Goal: Task Accomplishment & Management: Complete application form

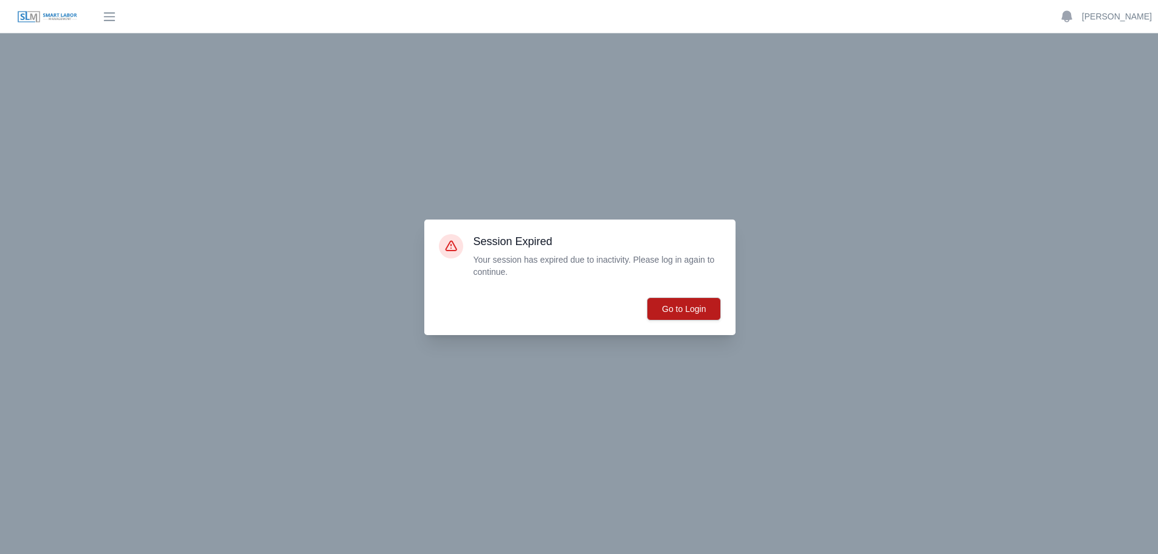
scroll to position [69, 0]
click at [680, 305] on button "Go to Login" at bounding box center [684, 308] width 74 height 23
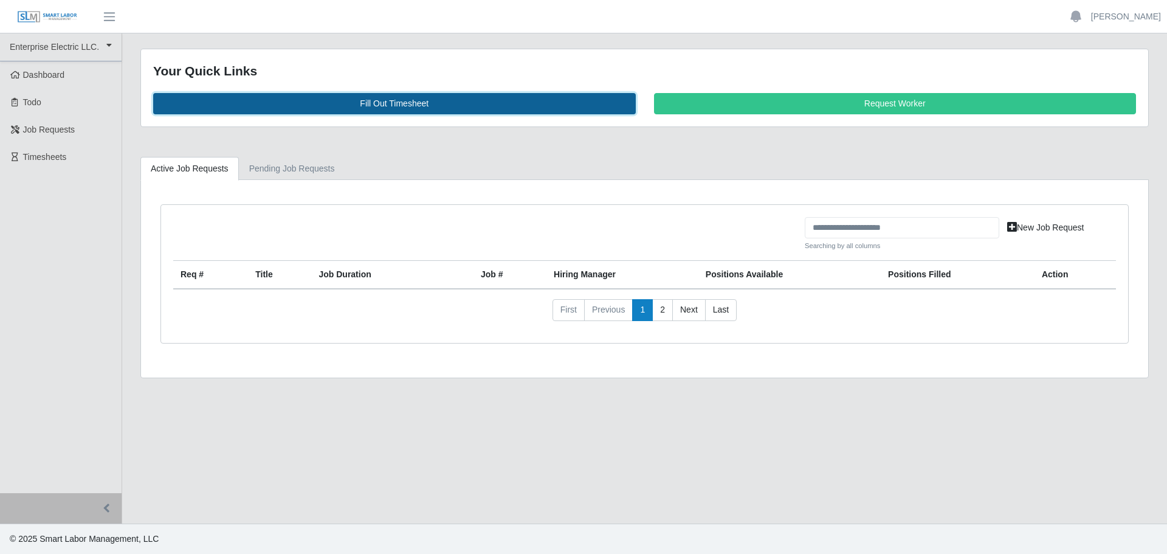
click at [382, 102] on link "Fill Out Timesheet" at bounding box center [394, 103] width 483 height 21
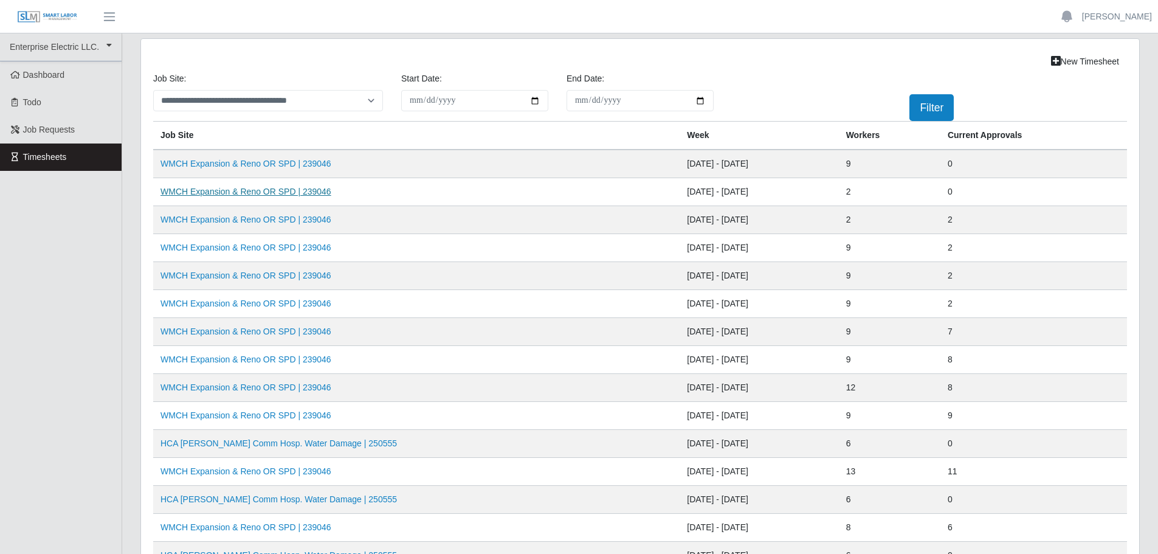
click at [247, 194] on link "WMCH Expansion & Reno OR SPD | 239046" at bounding box center [245, 192] width 171 height 10
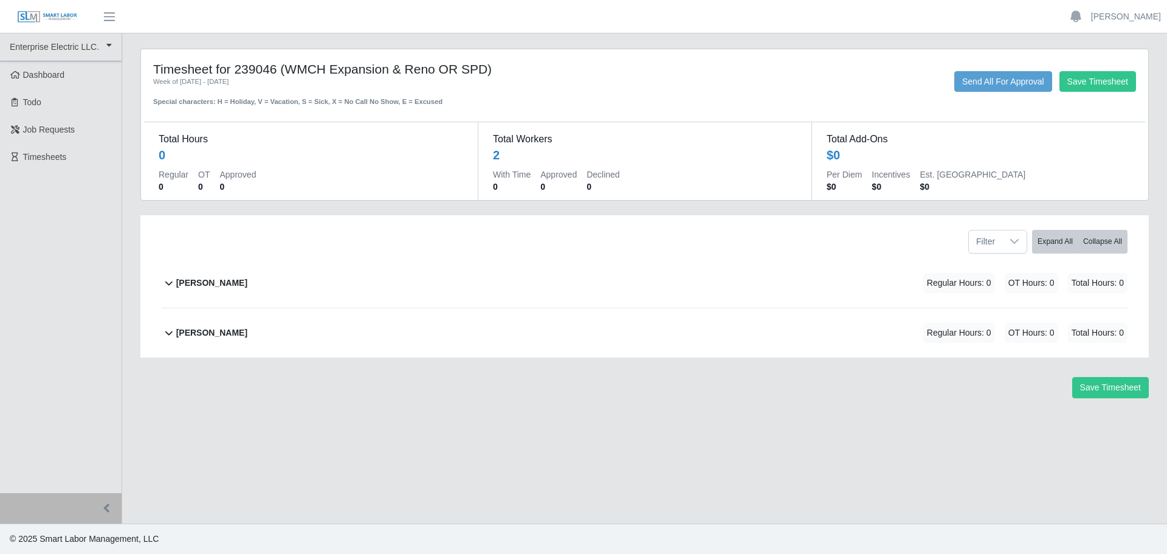
click at [219, 281] on b "Casey Shoemaker" at bounding box center [211, 283] width 71 height 13
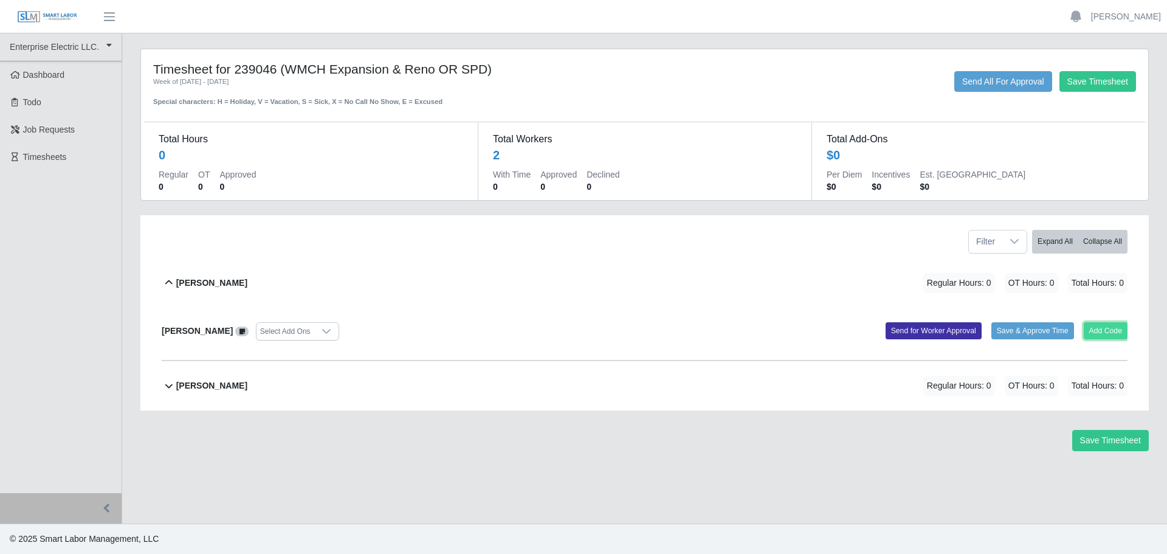
click at [1108, 329] on button "Add Code" at bounding box center [1106, 330] width 44 height 17
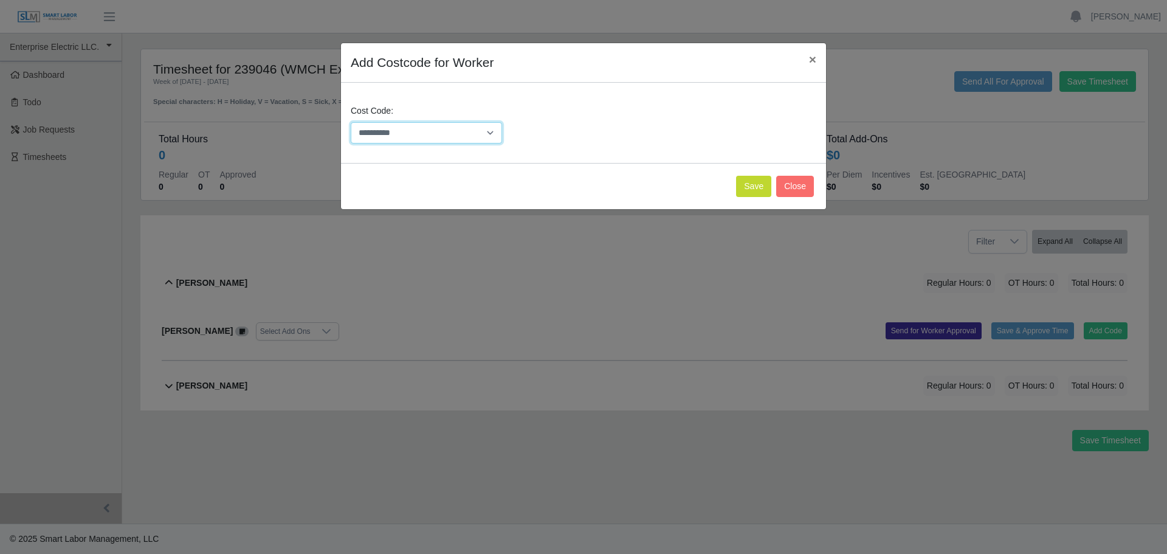
click at [446, 135] on select "**********" at bounding box center [426, 132] width 151 height 21
select select "**********"
click at [351, 122] on select "**********" at bounding box center [426, 132] width 151 height 21
click at [753, 185] on button "Save" at bounding box center [753, 186] width 35 height 21
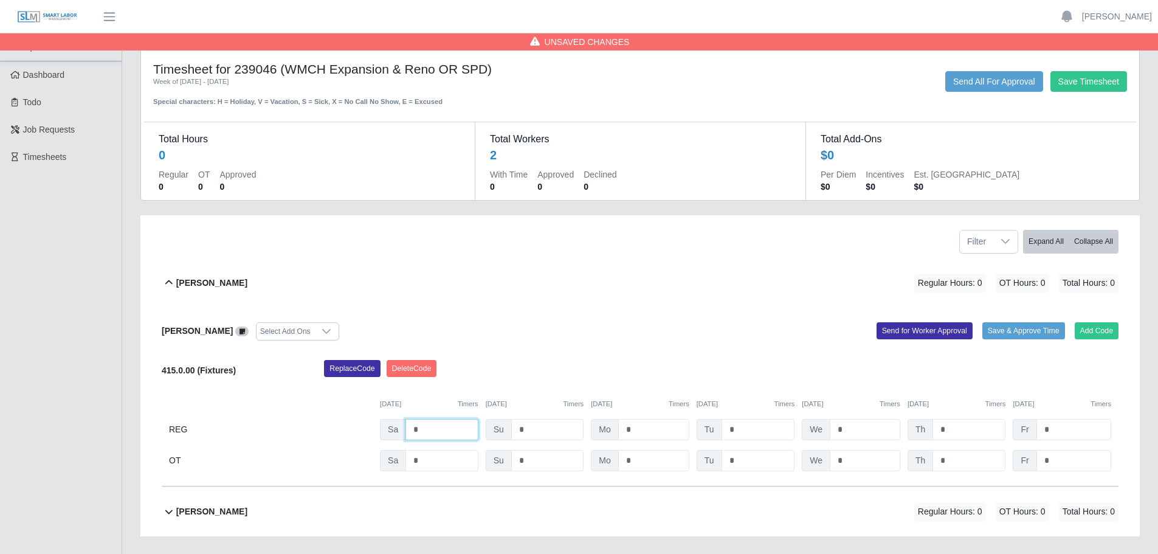
drag, startPoint x: 419, startPoint y: 430, endPoint x: 391, endPoint y: 424, distance: 29.2
click at [391, 424] on div "Sa *" at bounding box center [429, 429] width 98 height 21
type input "*"
drag, startPoint x: 641, startPoint y: 432, endPoint x: 616, endPoint y: 426, distance: 25.7
click at [616, 426] on div "Mo *" at bounding box center [640, 429] width 98 height 21
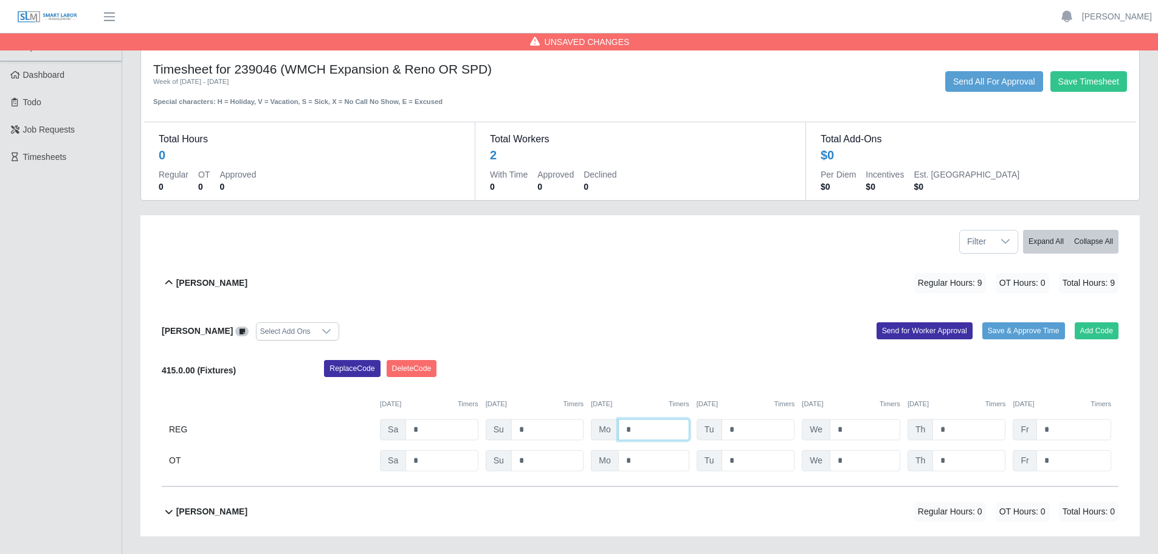
type input "**"
drag, startPoint x: 742, startPoint y: 426, endPoint x: 717, endPoint y: 429, distance: 25.0
click at [717, 429] on div "Tu *" at bounding box center [746, 429] width 98 height 21
type input "**"
drag, startPoint x: 846, startPoint y: 433, endPoint x: 818, endPoint y: 432, distance: 28.0
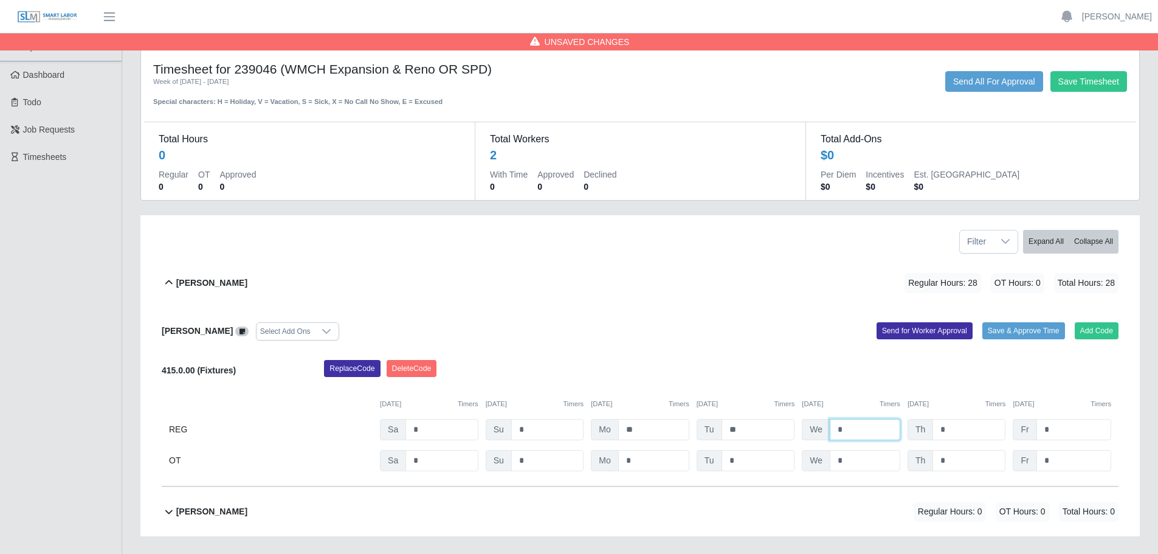
click at [818, 432] on div "We *" at bounding box center [851, 429] width 98 height 21
type input "**"
drag, startPoint x: 947, startPoint y: 433, endPoint x: 931, endPoint y: 432, distance: 16.4
click at [931, 432] on div "Th *" at bounding box center [957, 429] width 98 height 21
type input "*"
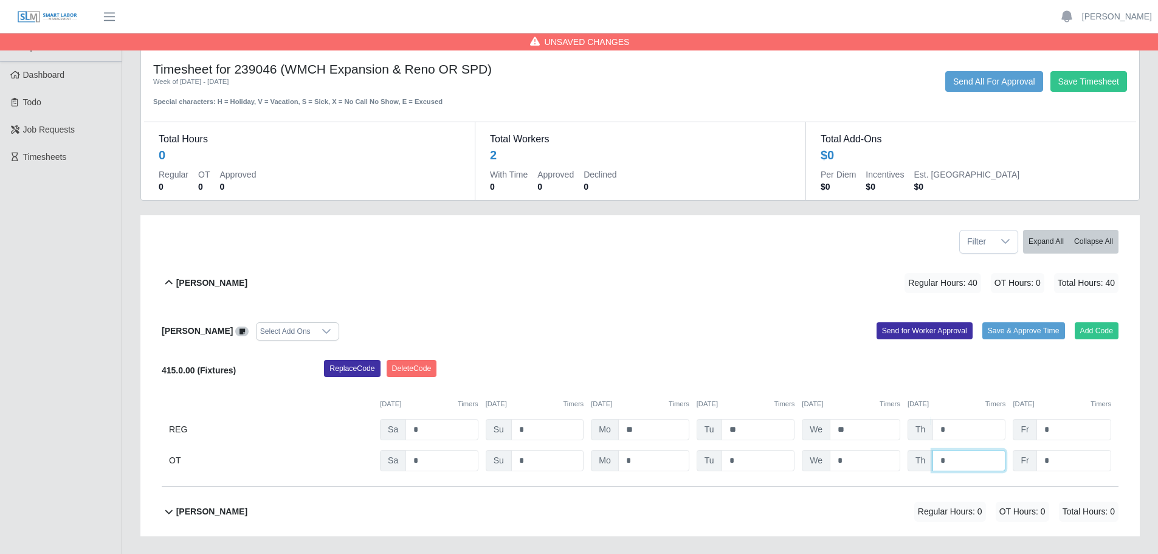
drag, startPoint x: 949, startPoint y: 467, endPoint x: 934, endPoint y: 463, distance: 16.0
click at [934, 463] on input "*" at bounding box center [969, 460] width 73 height 21
type input "*"
click at [1062, 427] on input "*" at bounding box center [1074, 429] width 75 height 21
drag, startPoint x: 1054, startPoint y: 464, endPoint x: 1036, endPoint y: 462, distance: 17.7
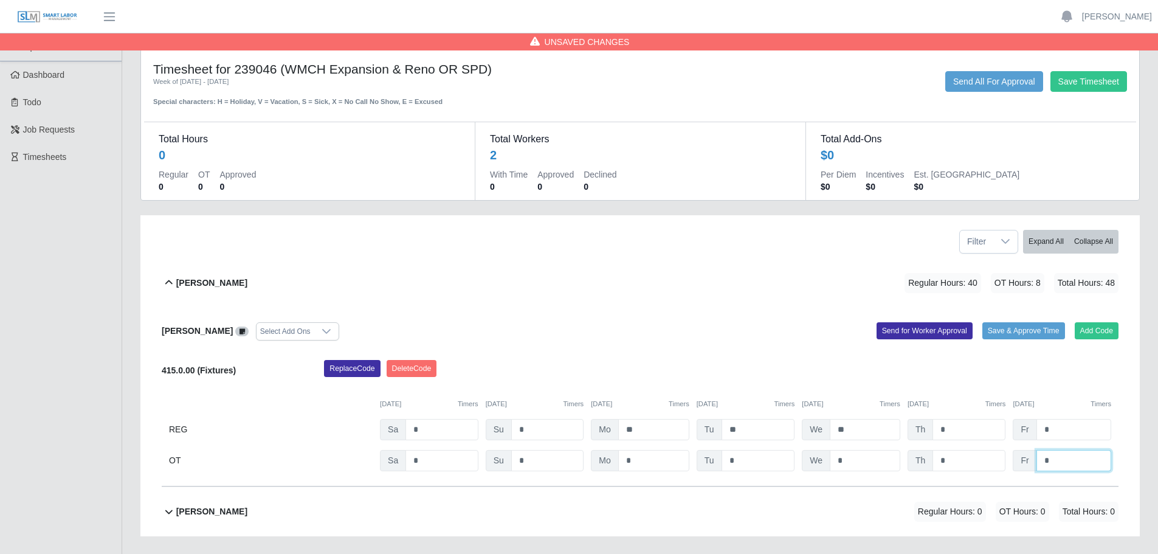
click at [1037, 462] on input "*" at bounding box center [1074, 460] width 75 height 21
type input "*"
click at [969, 375] on div "Replace Code Delete Code" at bounding box center [721, 372] width 813 height 24
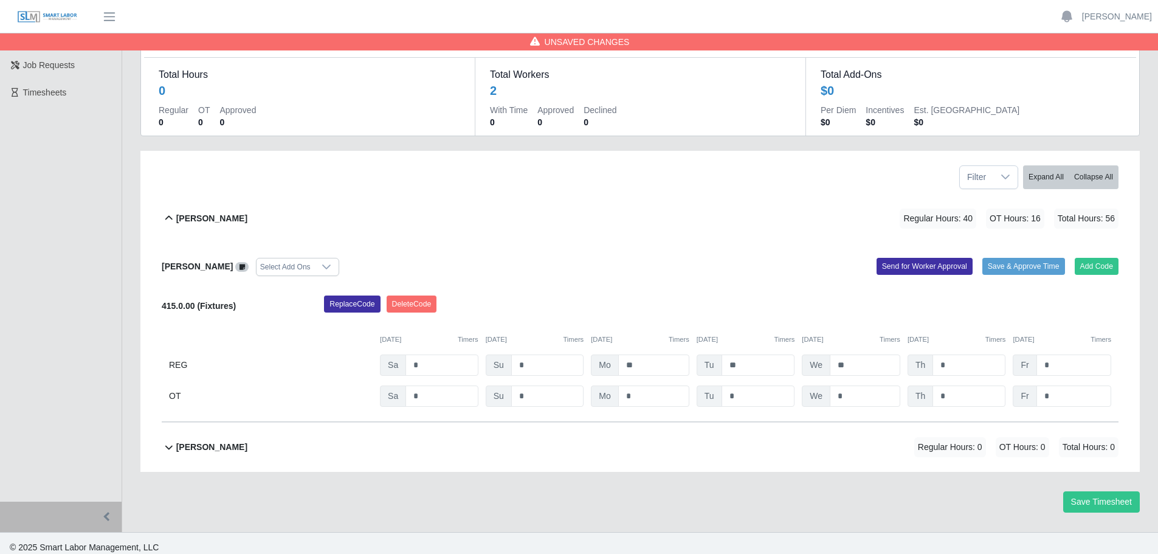
scroll to position [73, 0]
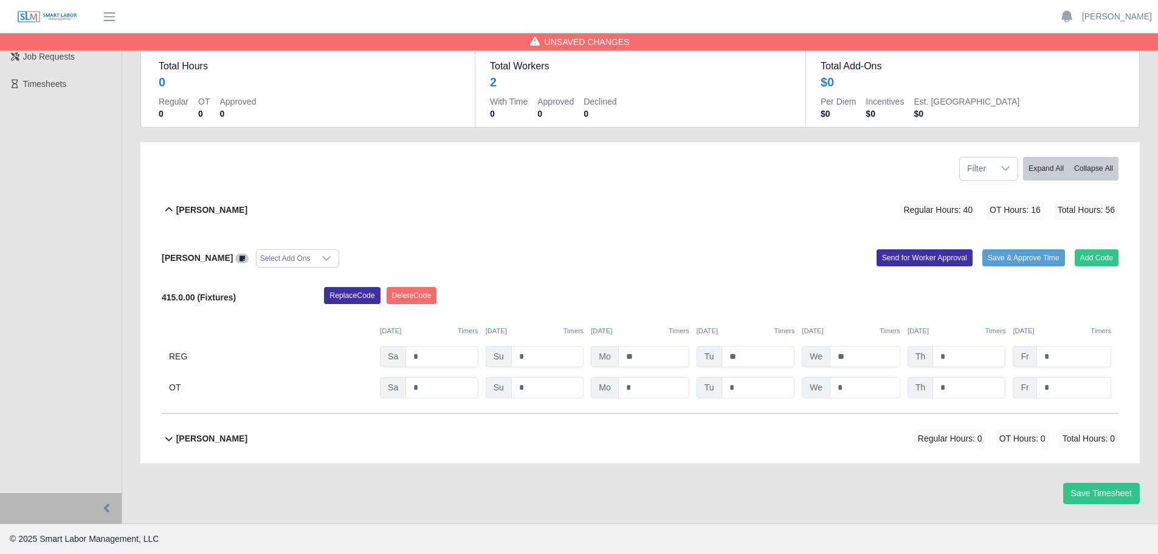
click at [212, 439] on b "Mauricio G Briceno" at bounding box center [211, 438] width 71 height 13
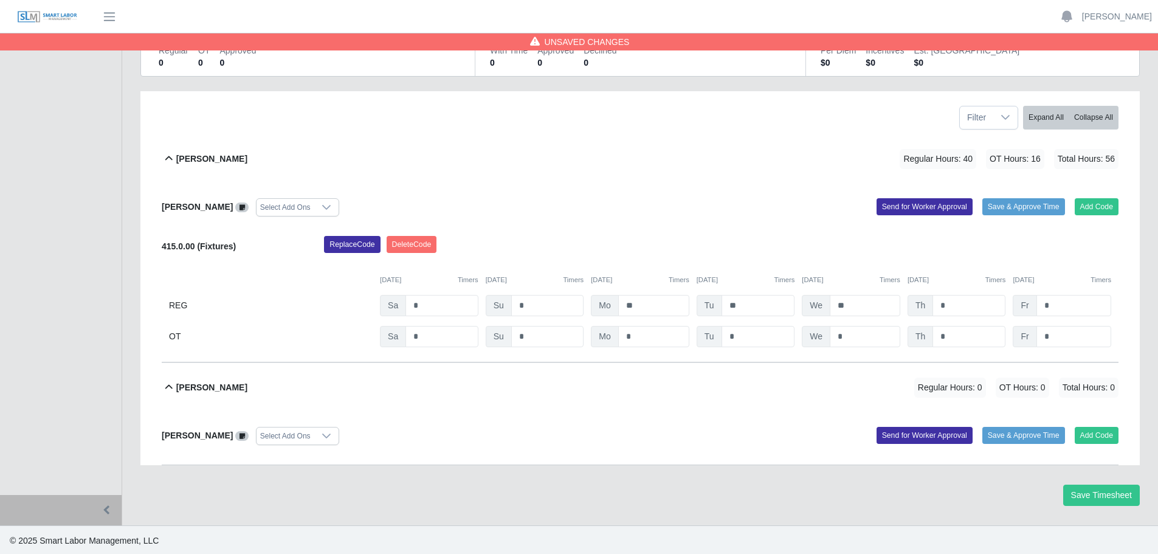
scroll to position [126, 0]
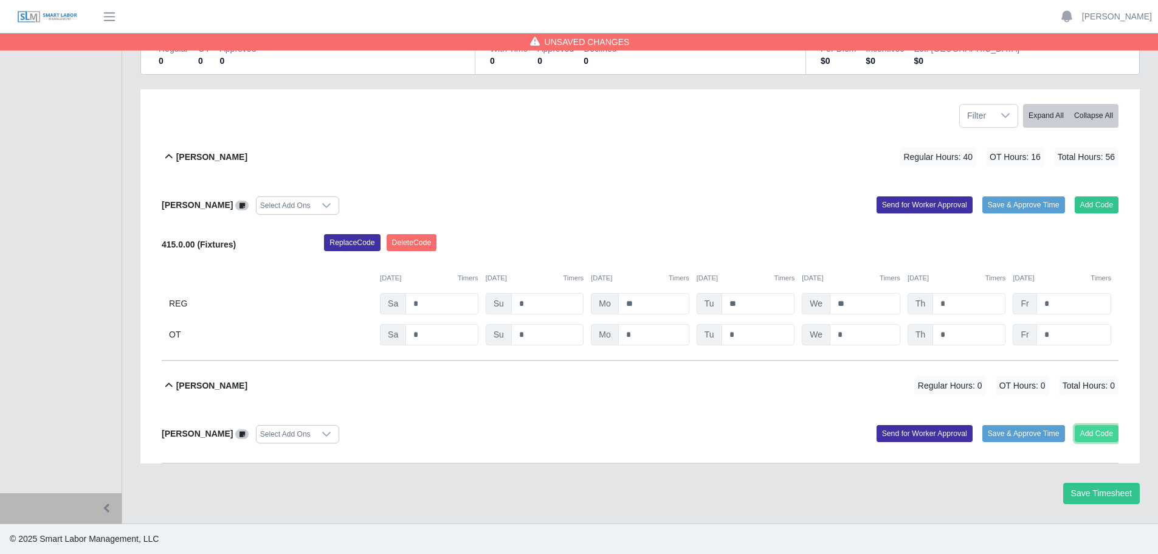
click at [1106, 430] on button "Add Code" at bounding box center [1097, 433] width 44 height 17
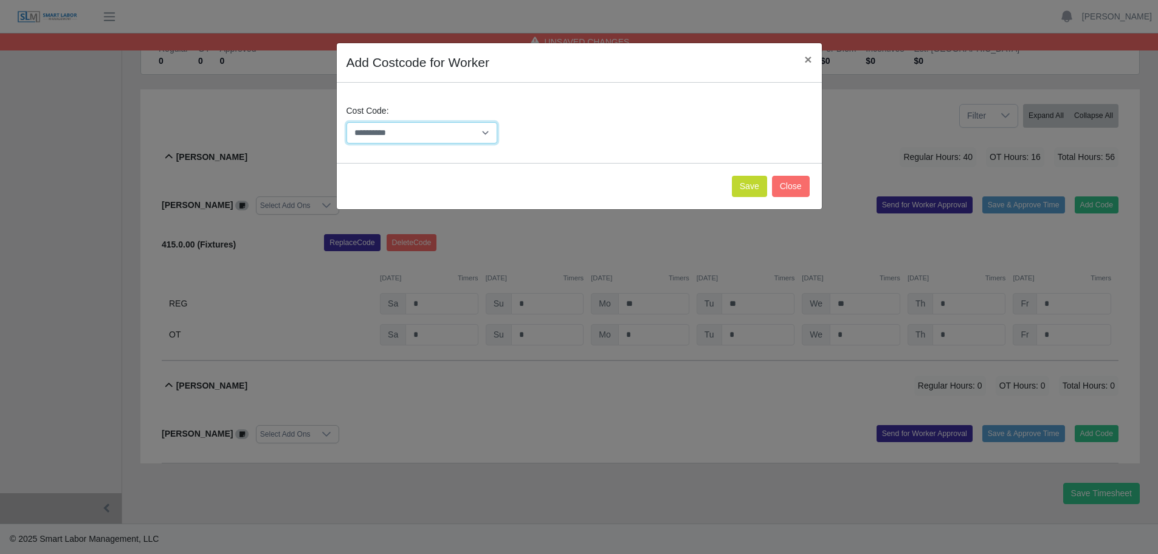
drag, startPoint x: 449, startPoint y: 132, endPoint x: 456, endPoint y: 134, distance: 6.9
click at [449, 132] on select "**********" at bounding box center [422, 132] width 151 height 21
select select "**********"
click at [347, 122] on select "**********" at bounding box center [422, 132] width 151 height 21
click at [748, 181] on button "Save" at bounding box center [749, 186] width 35 height 21
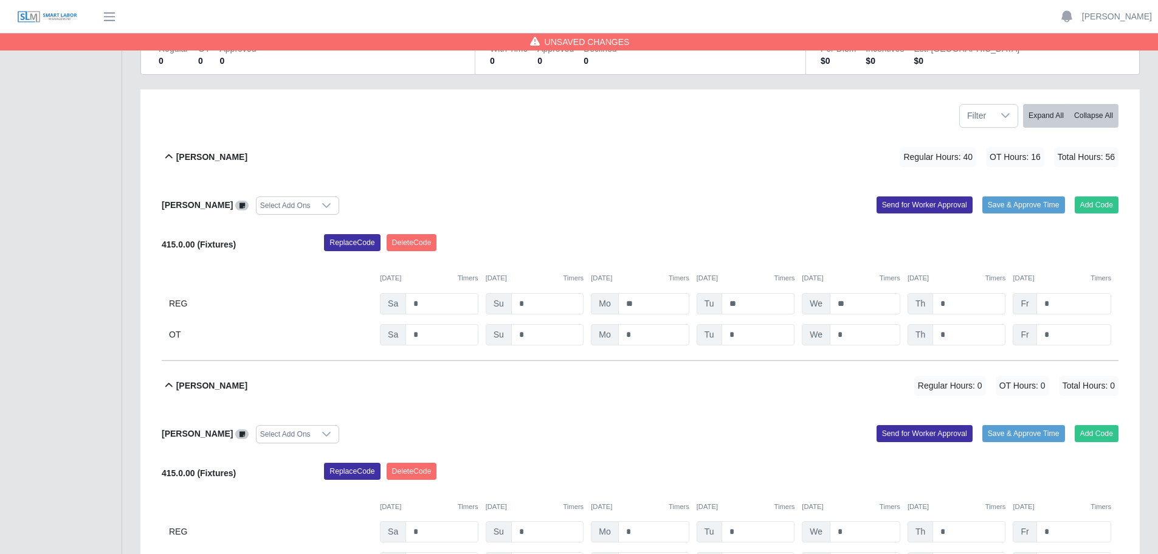
scroll to position [251, 0]
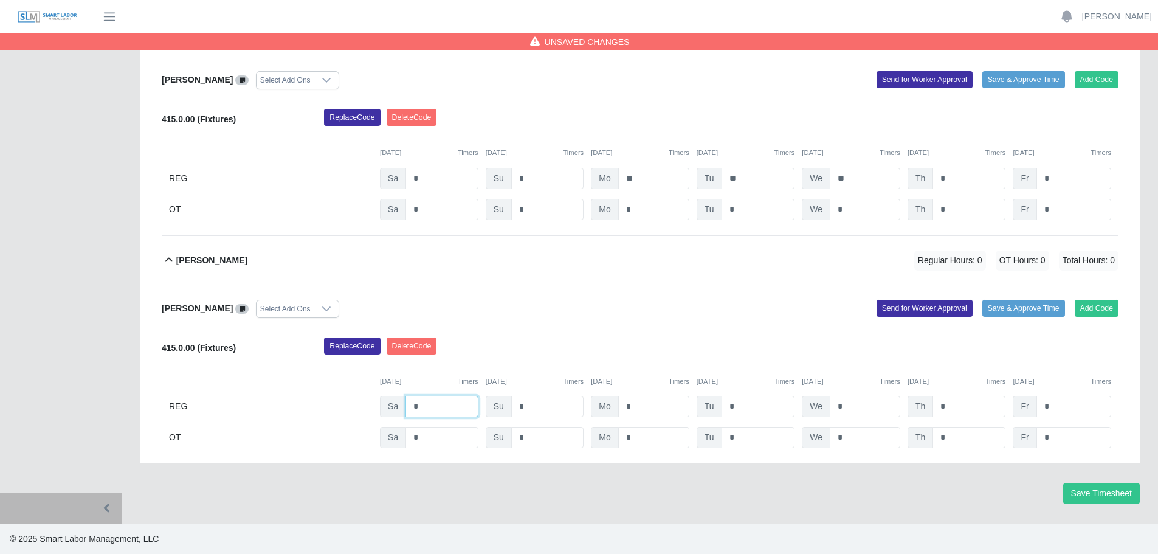
drag, startPoint x: 430, startPoint y: 406, endPoint x: 390, endPoint y: 399, distance: 40.2
click at [390, 189] on div "Sa *" at bounding box center [429, 178] width 98 height 21
type input "*"
drag, startPoint x: 639, startPoint y: 407, endPoint x: 547, endPoint y: 396, distance: 93.1
click at [543, 396] on div "REG Sa * Su * Mo * Tu * We * Th * Fr *" at bounding box center [640, 406] width 957 height 21
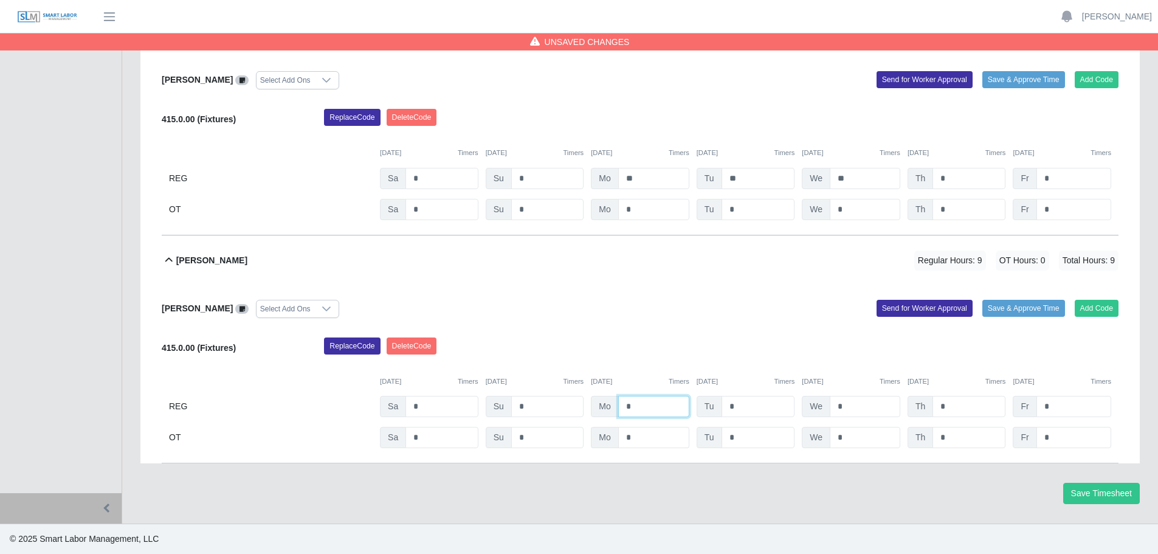
type input "**"
click at [722, 189] on input "*" at bounding box center [759, 178] width 74 height 21
type input "**"
drag, startPoint x: 849, startPoint y: 405, endPoint x: 832, endPoint y: 404, distance: 17.0
click at [832, 189] on input "*" at bounding box center [865, 178] width 71 height 21
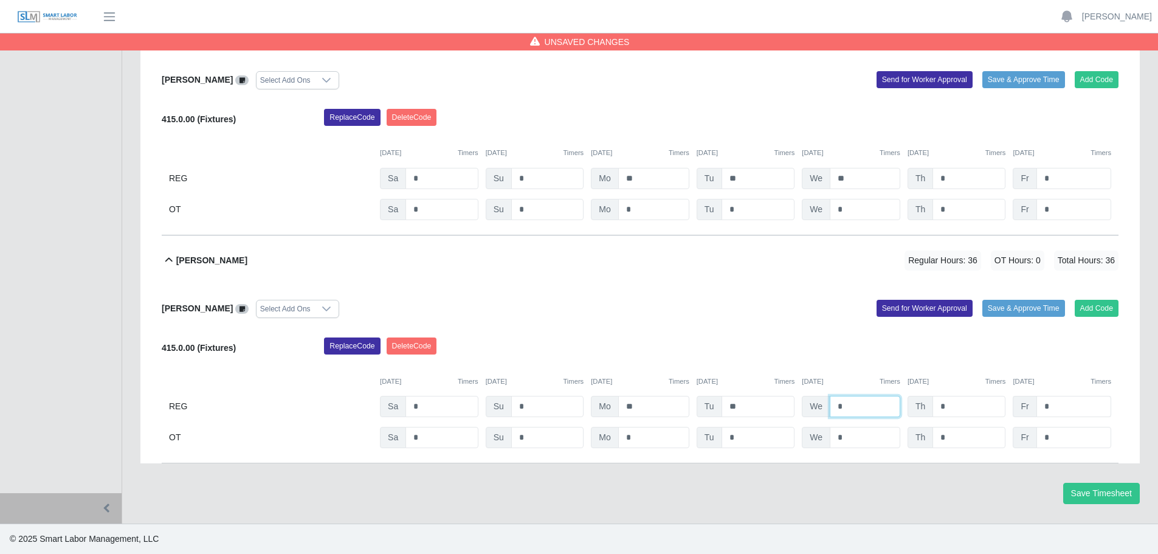
type input "*"
click at [1047, 189] on input "*" at bounding box center [1074, 178] width 75 height 21
drag, startPoint x: 1055, startPoint y: 405, endPoint x: 1038, endPoint y: 404, distance: 17.0
click at [1038, 189] on input "*" at bounding box center [1074, 178] width 75 height 21
type input "*"
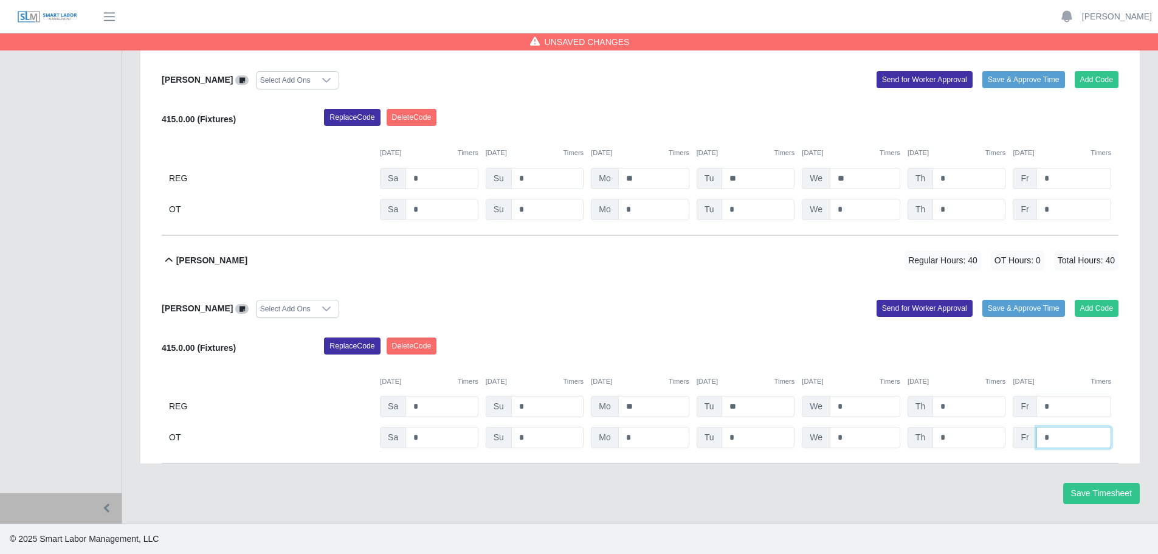
drag, startPoint x: 1058, startPoint y: 431, endPoint x: 1019, endPoint y: 432, distance: 38.9
click at [1019, 189] on div "Fr *" at bounding box center [1062, 178] width 98 height 21
type input "*"
click at [801, 340] on div "Replace Code Delete Code" at bounding box center [721, 349] width 813 height 24
click at [1084, 490] on button "Save Timesheet" at bounding box center [1101, 493] width 77 height 21
